Goal: Book appointment/travel/reservation

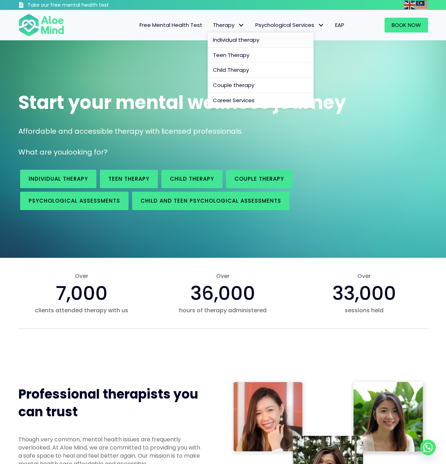
click at [241, 36] on span "Individual therapy" at bounding box center [236, 39] width 46 height 7
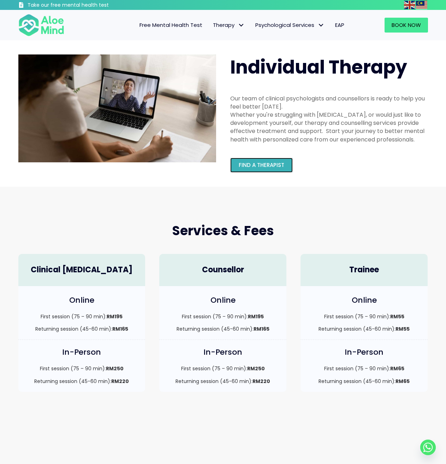
click at [272, 164] on span "Find a therapist" at bounding box center [262, 164] width 46 height 7
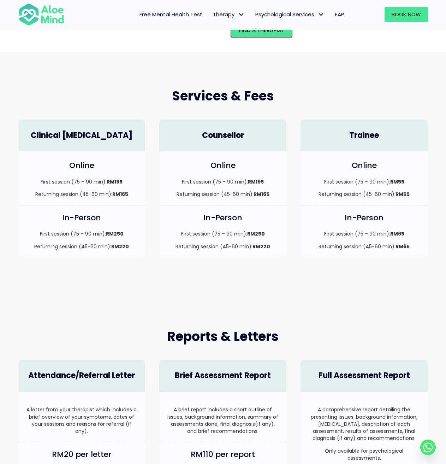
scroll to position [177, 0]
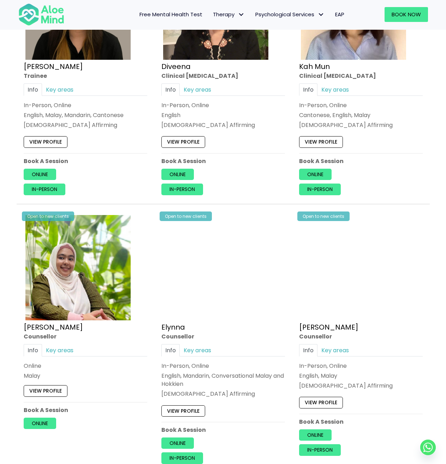
scroll to position [495, 0]
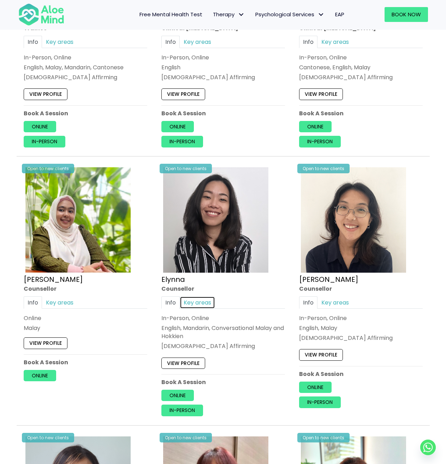
click at [191, 298] on link "Key areas" at bounding box center [197, 302] width 35 height 12
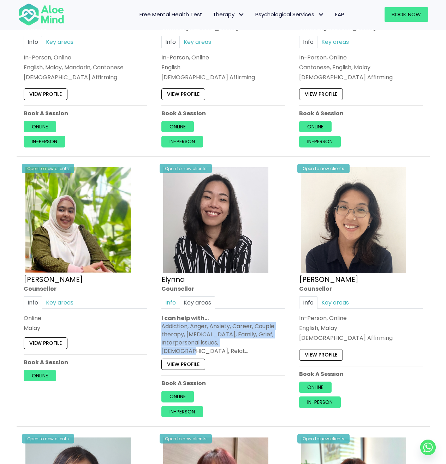
drag, startPoint x: 160, startPoint y: 325, endPoint x: 259, endPoint y: 344, distance: 101.1
click at [259, 344] on div "Open to new clients Elynna Counsellor Info Key areas In-Person, Online English,…" at bounding box center [223, 291] width 134 height 262
click at [259, 344] on div "Addiction, Anger, Anxiety, Career, Couple therapy, Depression, Family, Grief, I…" at bounding box center [224, 338] width 124 height 33
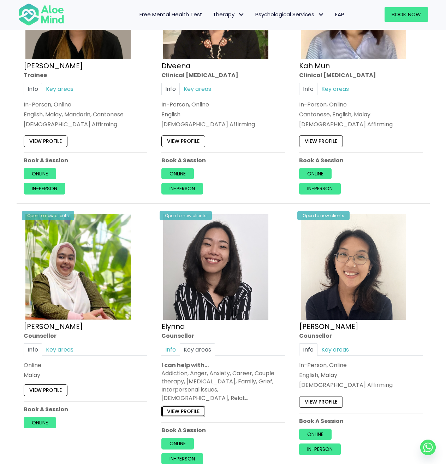
scroll to position [389, 0]
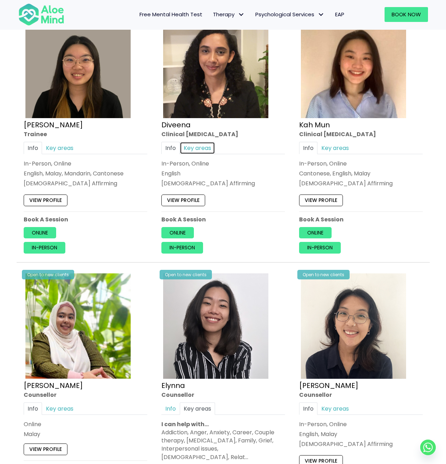
click at [196, 150] on link "Key areas" at bounding box center [197, 148] width 35 height 12
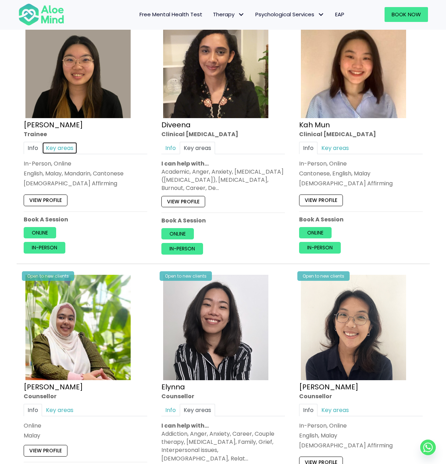
click at [65, 148] on link "Key areas" at bounding box center [59, 148] width 35 height 12
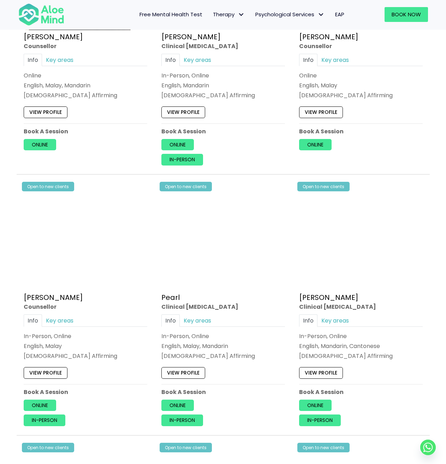
scroll to position [1272, 0]
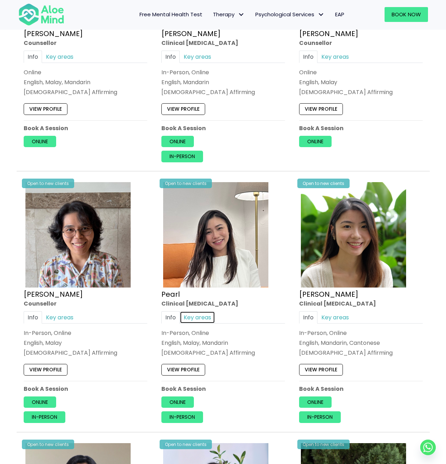
click at [197, 311] on link "Key areas" at bounding box center [197, 317] width 35 height 12
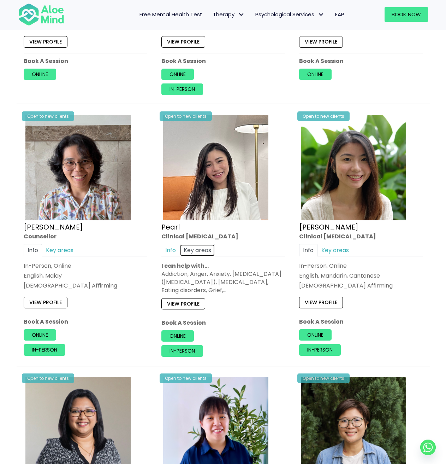
scroll to position [1414, 0]
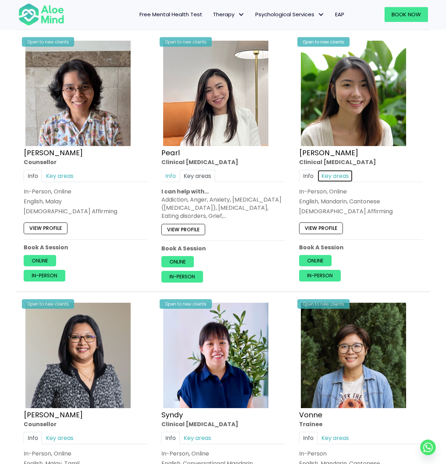
click at [339, 170] on link "Key areas" at bounding box center [335, 176] width 35 height 12
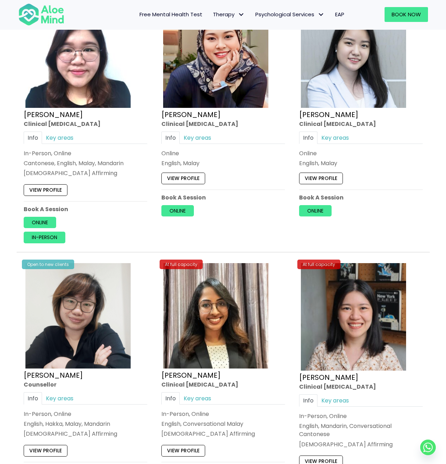
scroll to position [1979, 0]
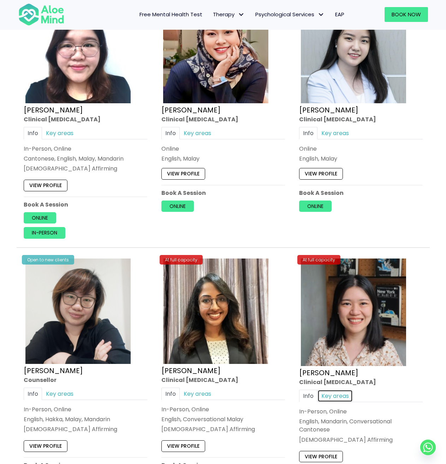
click at [332, 390] on link "Key areas" at bounding box center [335, 396] width 35 height 12
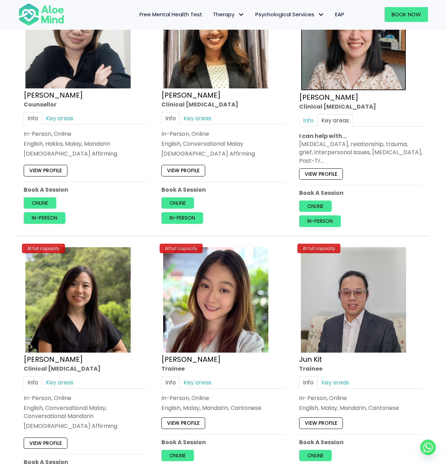
scroll to position [2297, 0]
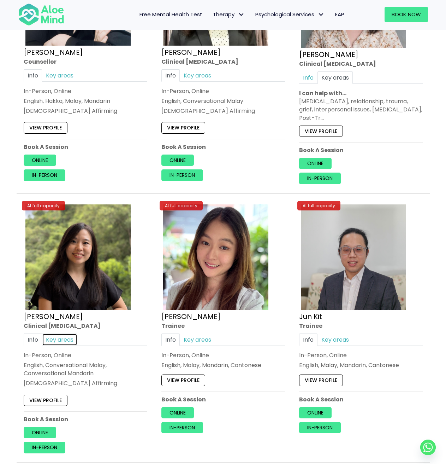
click at [68, 333] on link "Key areas" at bounding box center [59, 339] width 35 height 12
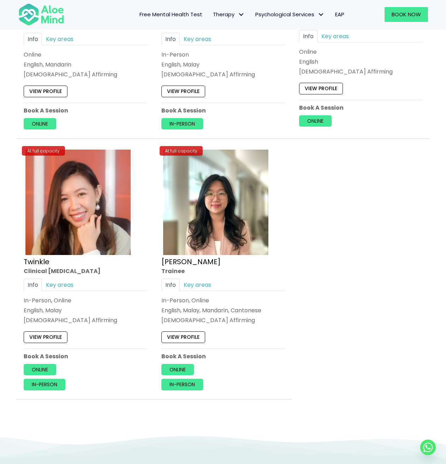
scroll to position [2863, 0]
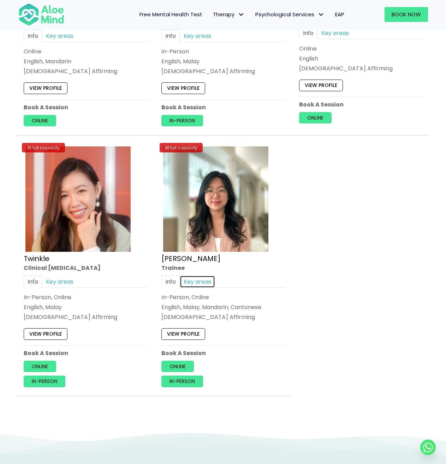
click at [200, 276] on link "Key areas" at bounding box center [197, 281] width 35 height 12
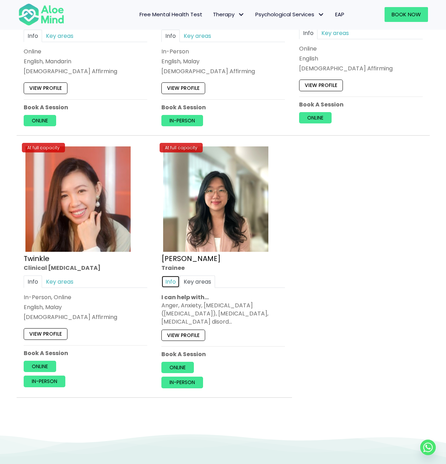
click at [173, 275] on link "Info" at bounding box center [171, 281] width 18 height 12
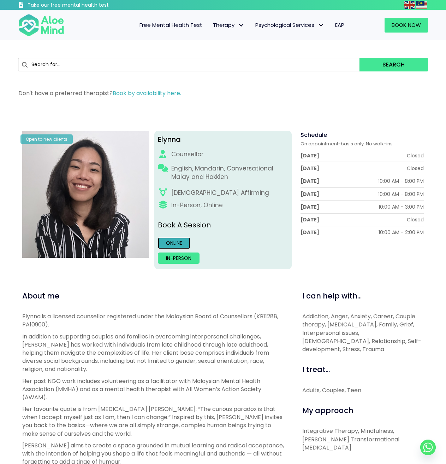
click at [176, 241] on link "Online" at bounding box center [174, 242] width 33 height 11
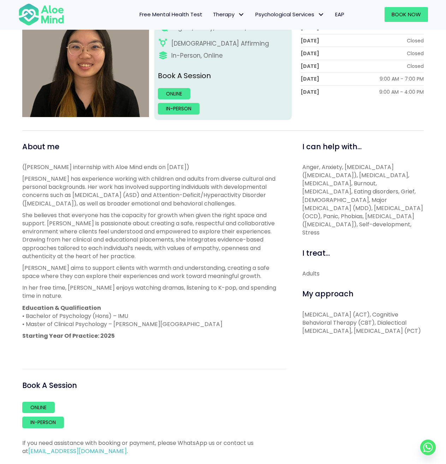
scroll to position [212, 0]
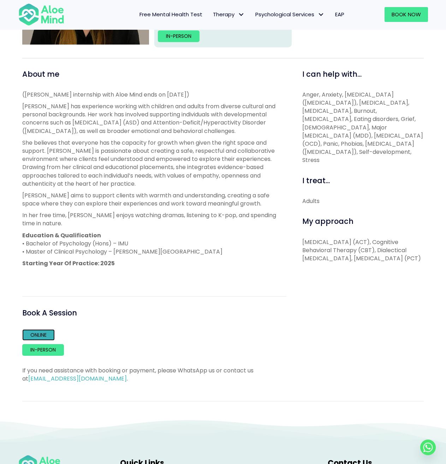
click at [47, 336] on link "Online" at bounding box center [38, 334] width 33 height 11
